Goal: Check status: Check status

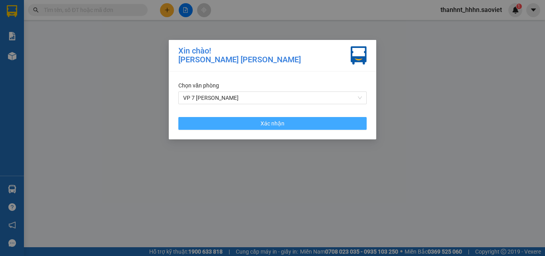
click at [258, 126] on button "Xác nhận" at bounding box center [272, 123] width 188 height 13
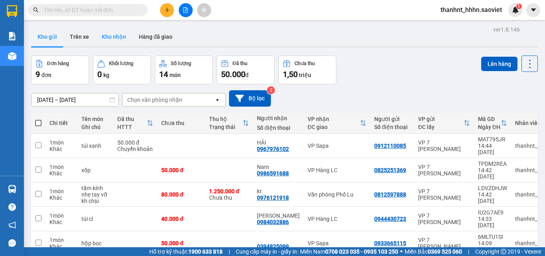
click at [120, 36] on button "Kho nhận" at bounding box center [113, 36] width 37 height 19
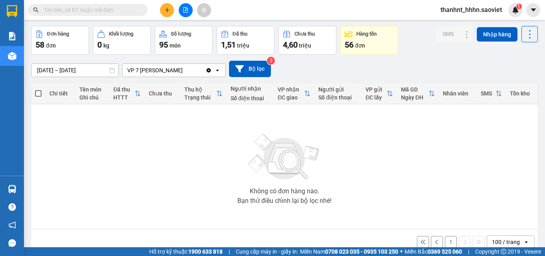
scroll to position [4, 0]
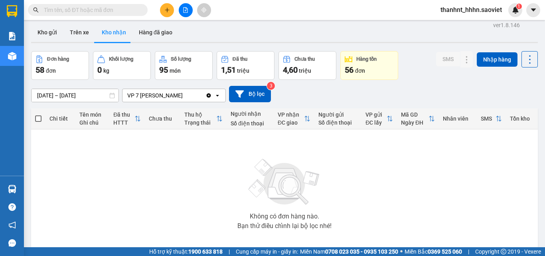
click at [70, 92] on input "[DATE] – [DATE]" at bounding box center [75, 95] width 87 height 13
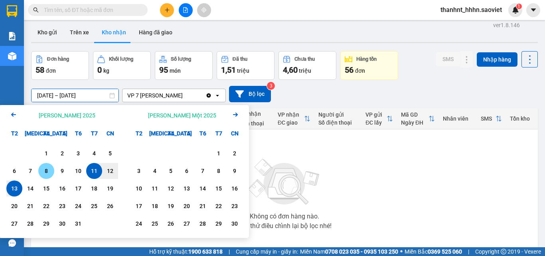
click at [49, 174] on div "8" at bounding box center [46, 171] width 11 height 10
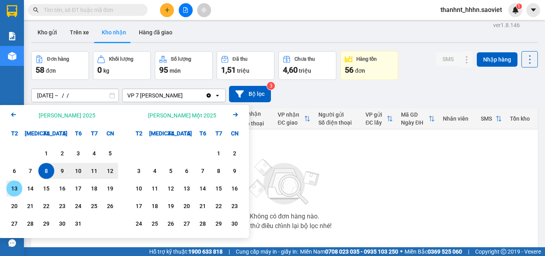
click at [15, 193] on div "13" at bounding box center [14, 189] width 11 height 10
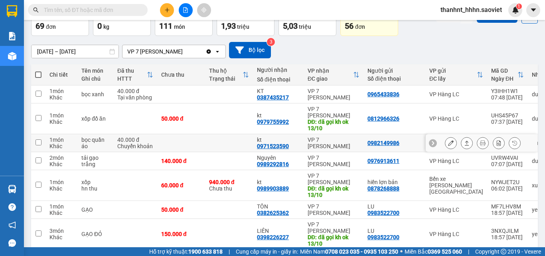
scroll to position [0, 0]
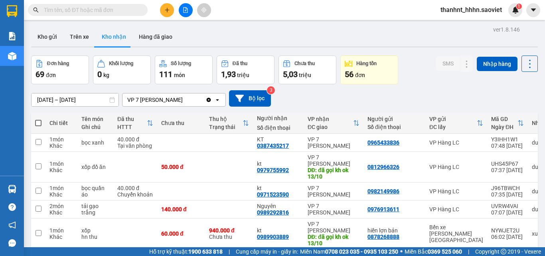
click at [79, 100] on input "[DATE] – [DATE]" at bounding box center [75, 99] width 87 height 13
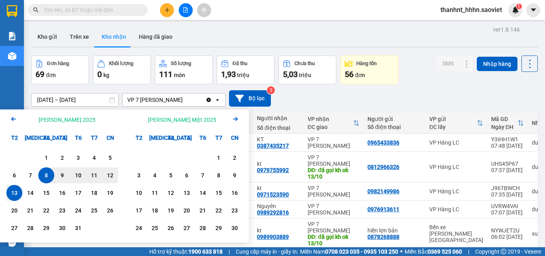
click at [12, 121] on icon "Arrow Left" at bounding box center [14, 119] width 10 height 10
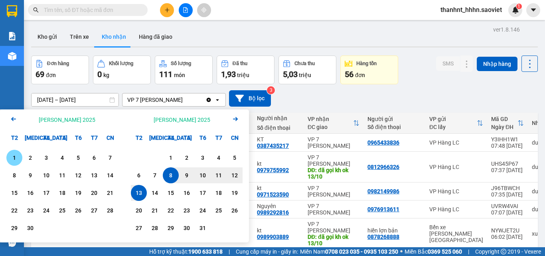
click at [14, 158] on div "1" at bounding box center [14, 158] width 11 height 10
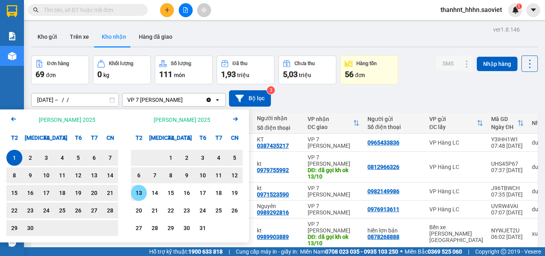
click at [136, 192] on div "13" at bounding box center [138, 193] width 11 height 10
type input "[DATE] – [DATE]"
